Goal: Information Seeking & Learning: Learn about a topic

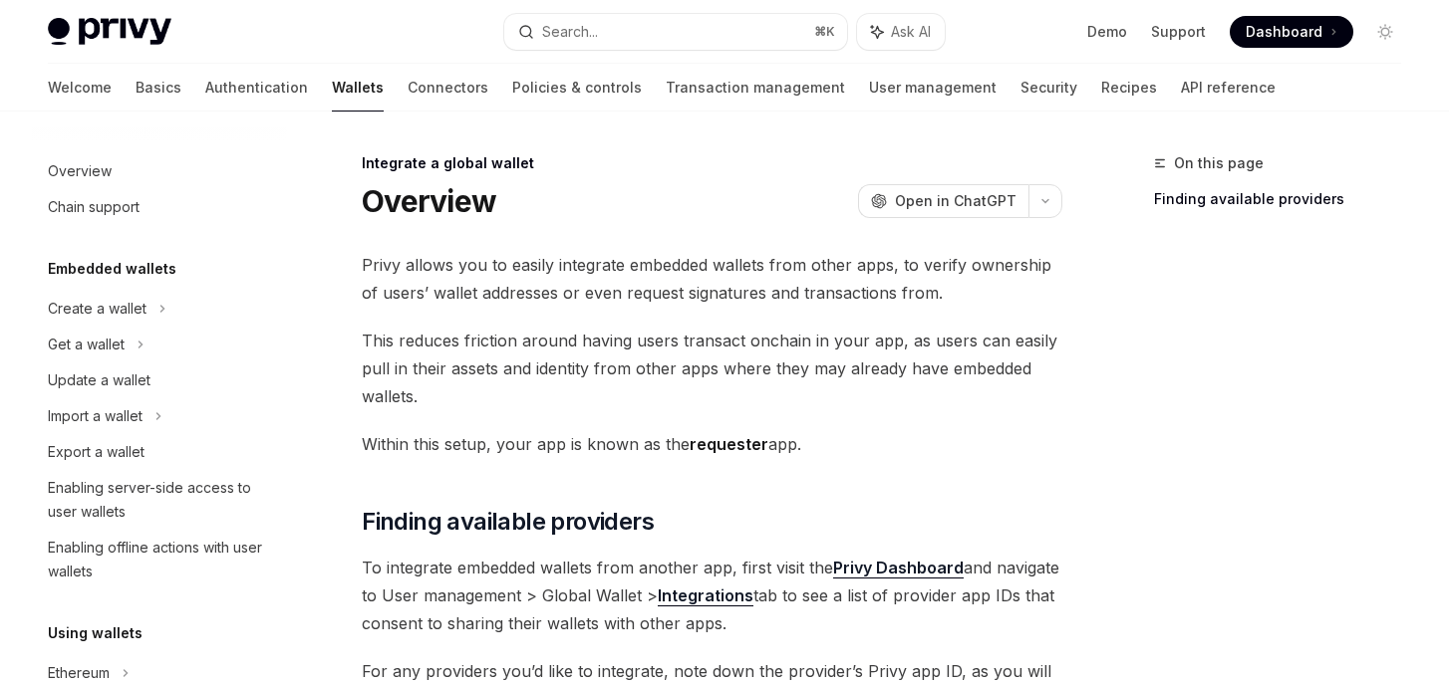
scroll to position [1291, 0]
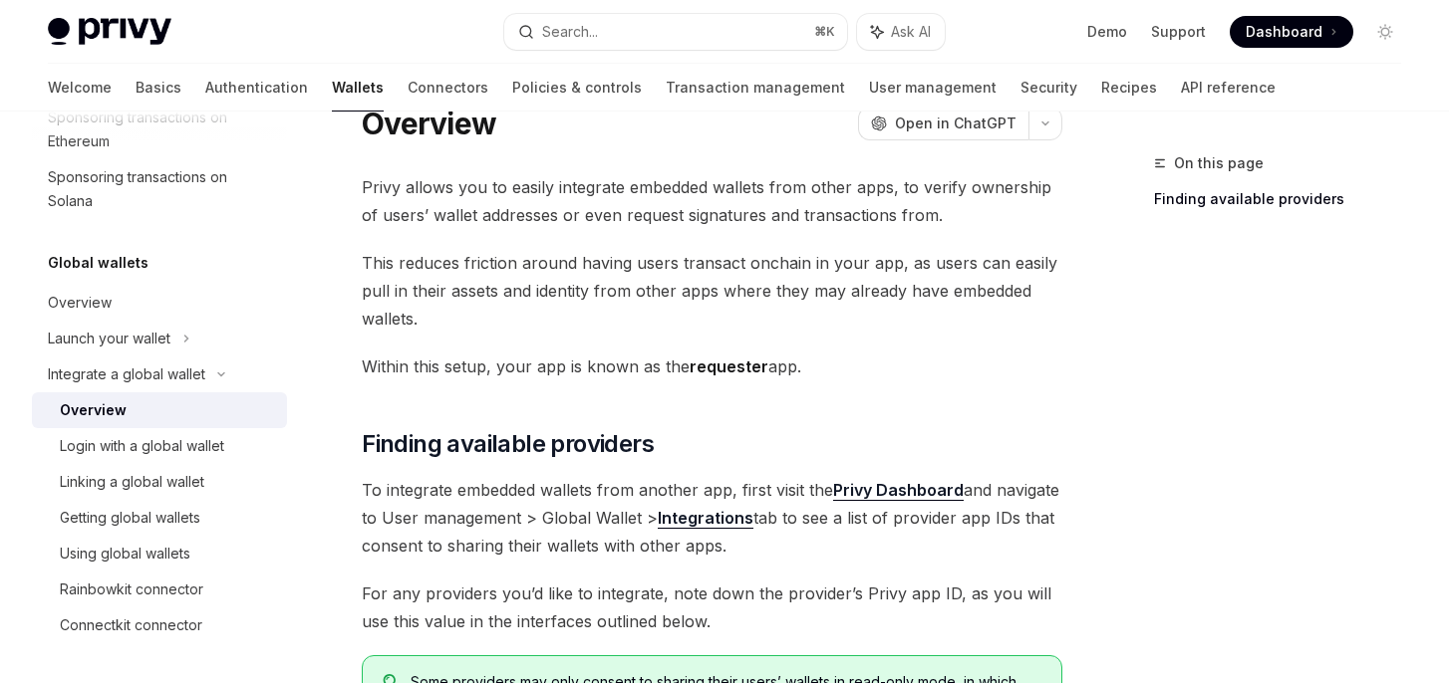
scroll to position [184, 0]
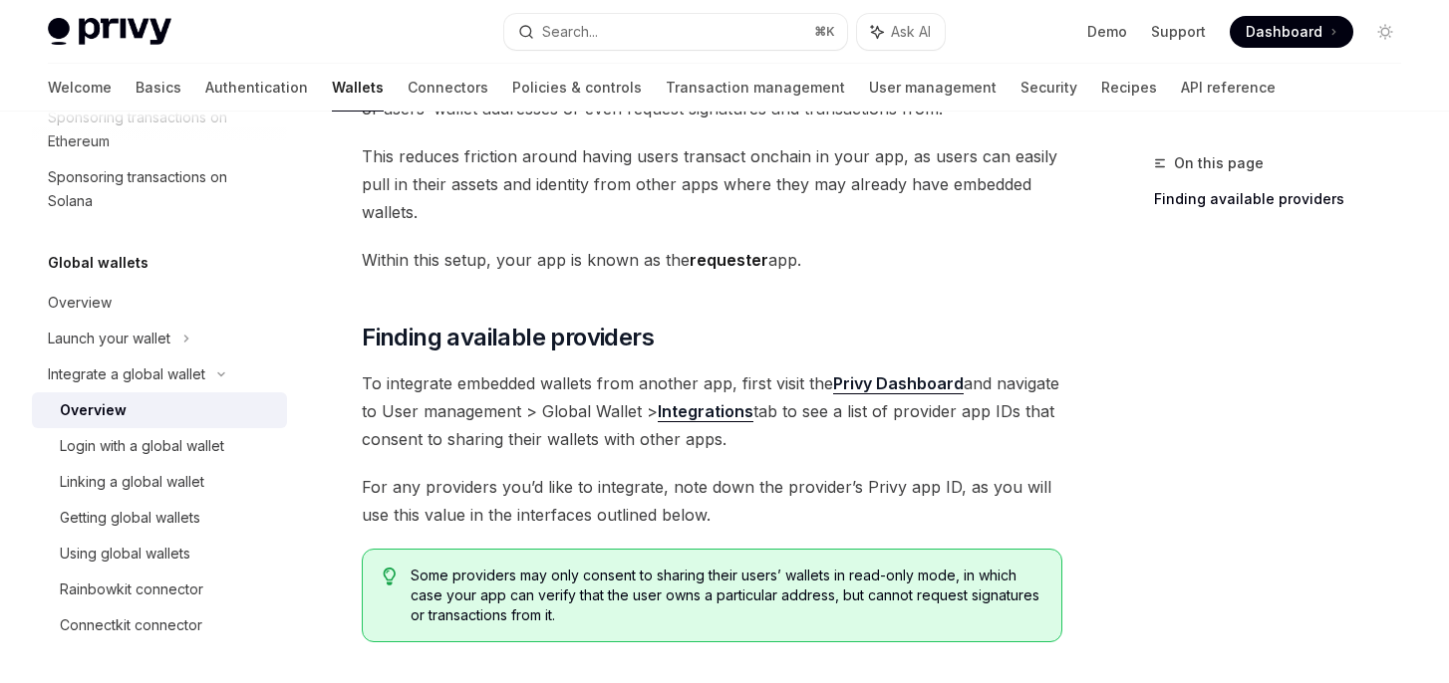
click at [753, 407] on strong "Integrations" at bounding box center [706, 411] width 96 height 20
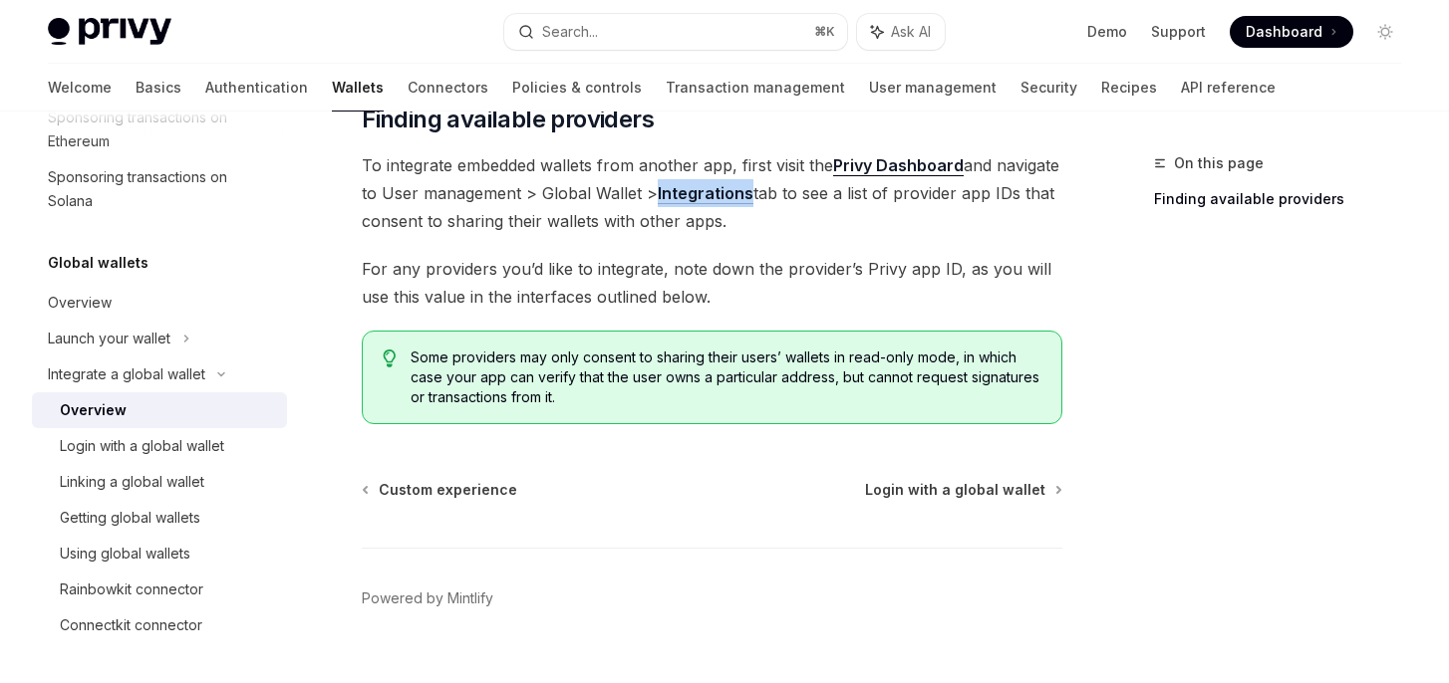
scroll to position [439, 0]
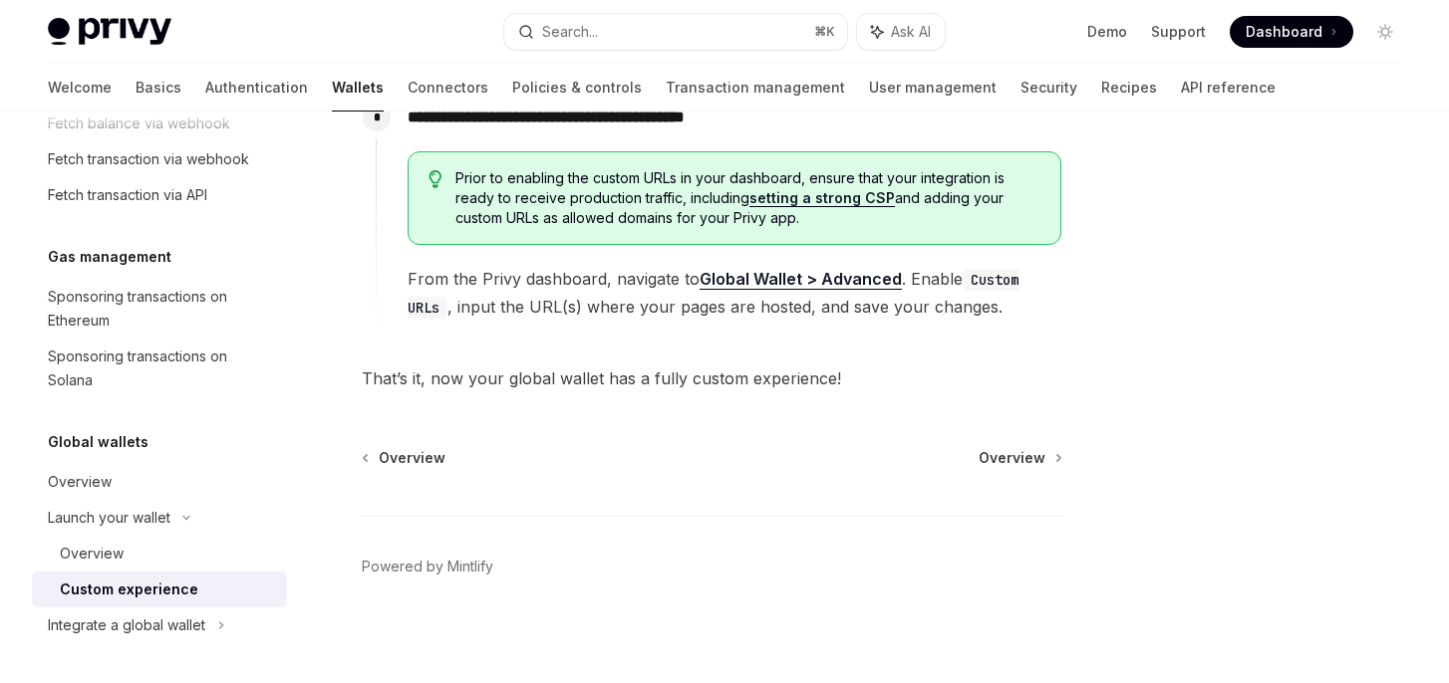
scroll to position [3455, 0]
